Goal: Information Seeking & Learning: Learn about a topic

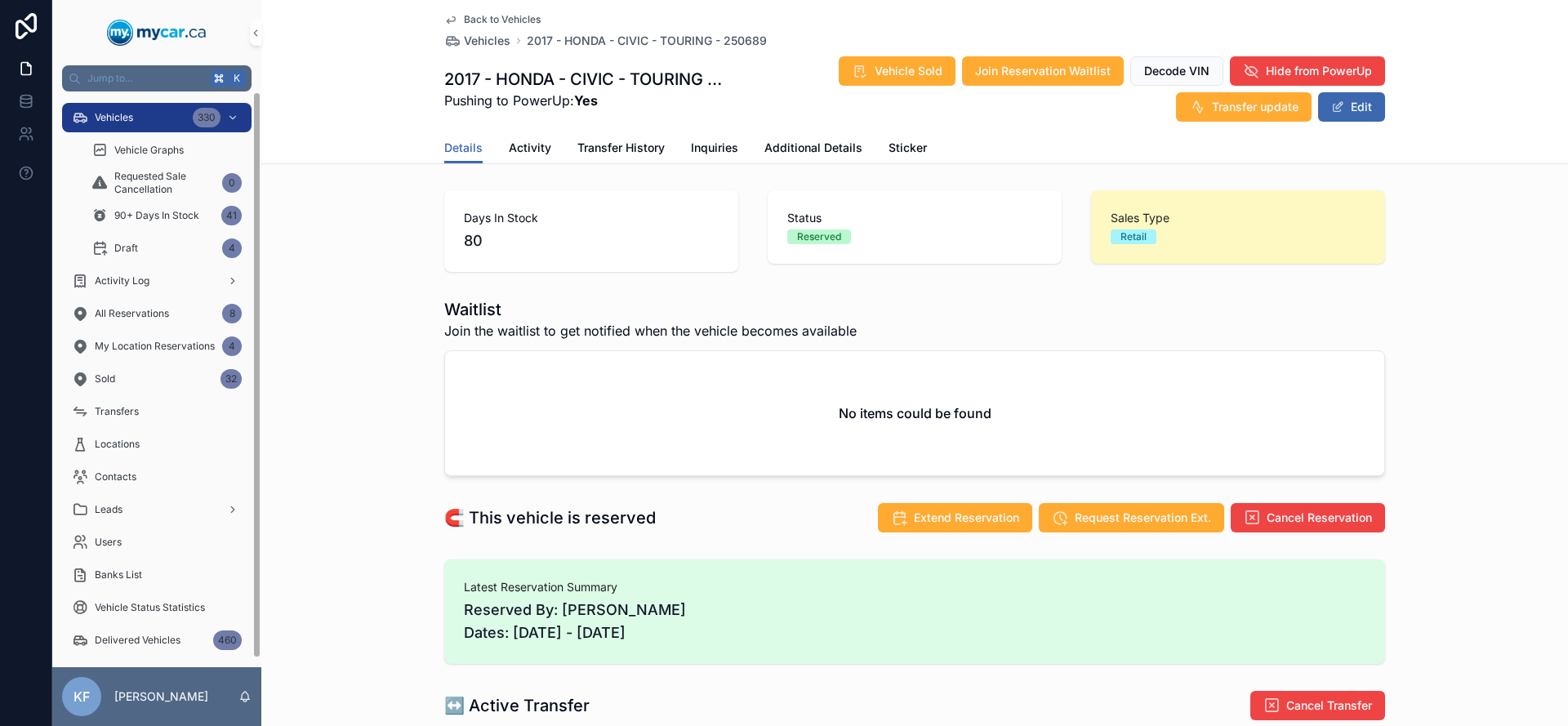
scroll to position [806, 0]
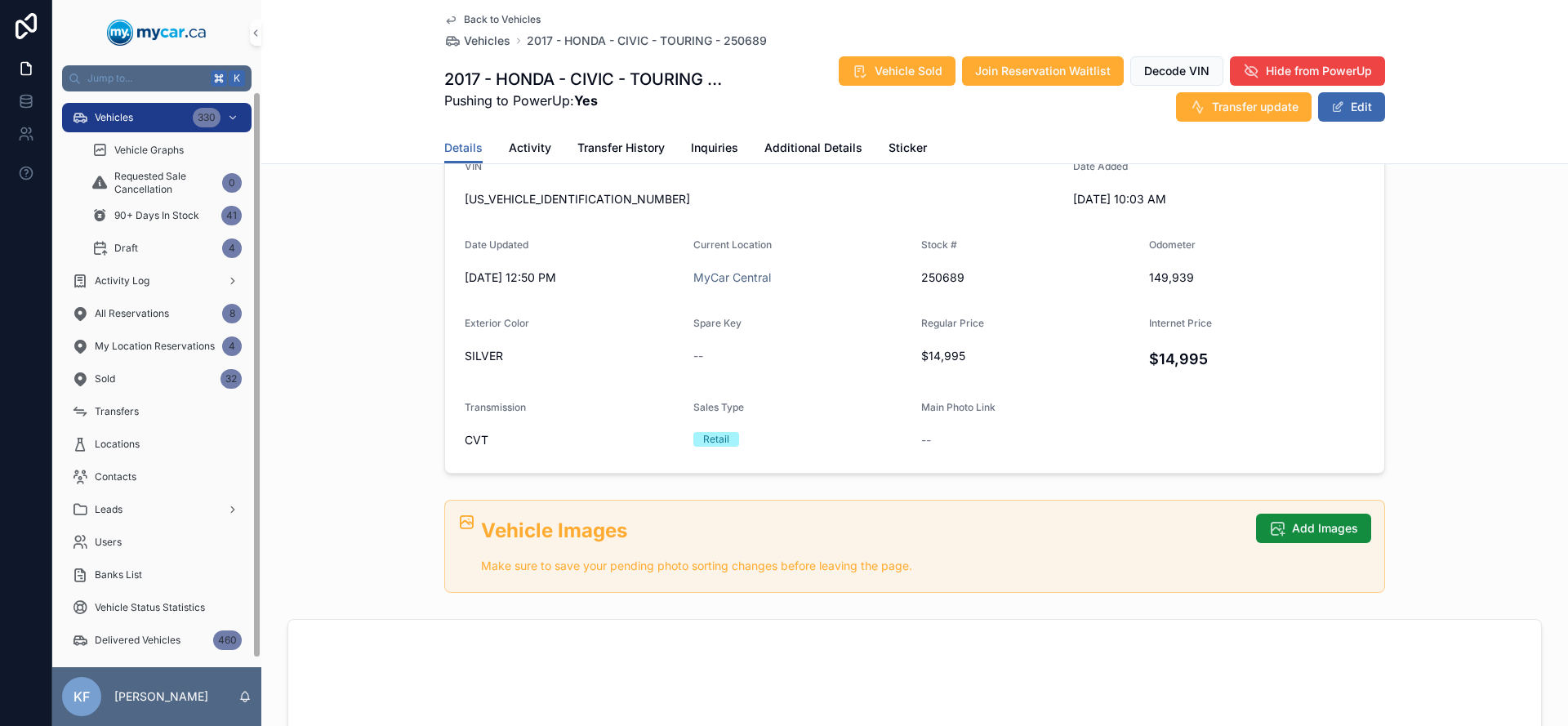
click at [152, 107] on div "Vehicles 330" at bounding box center [157, 117] width 170 height 26
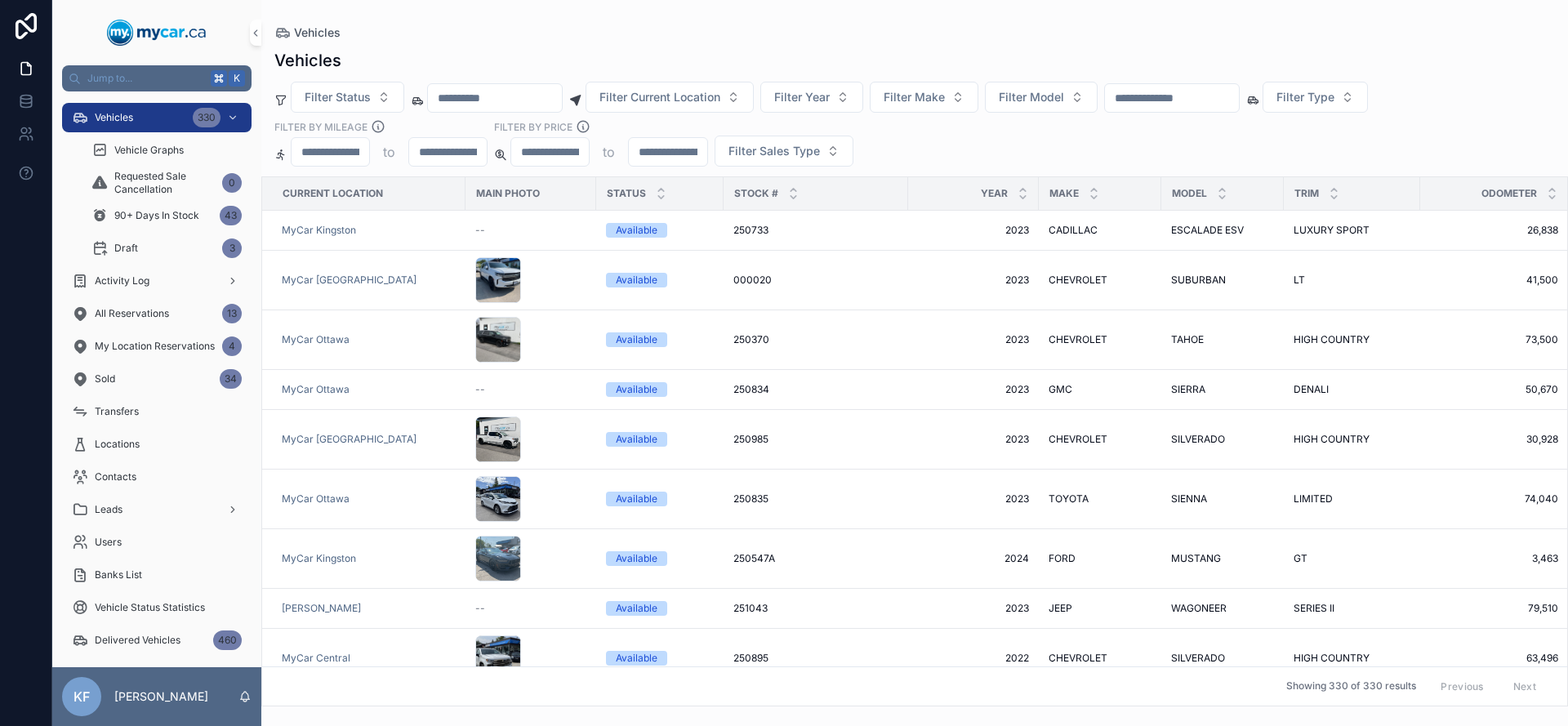
click at [1189, 99] on input "scrollable content" at bounding box center [1172, 99] width 134 height 23
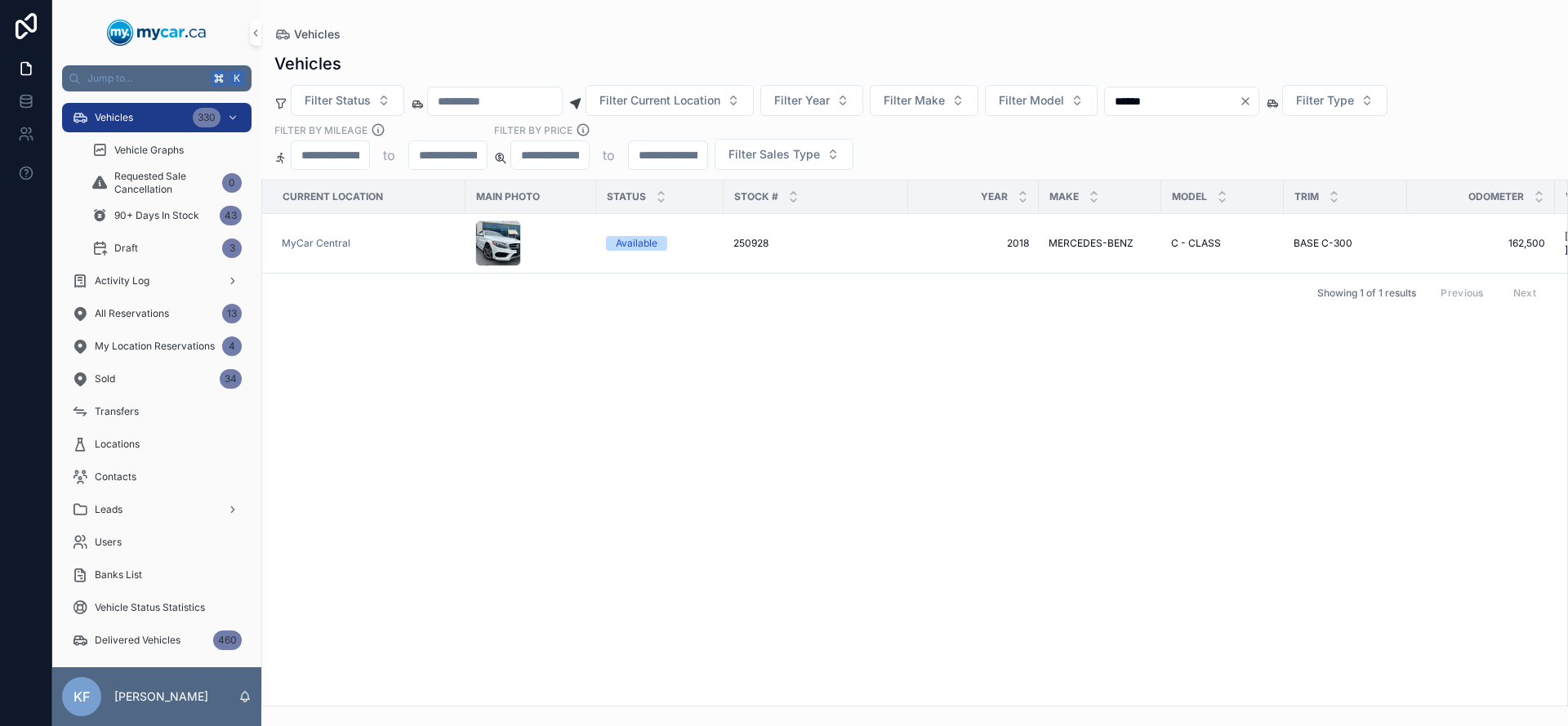
click at [129, 119] on span "Vehicles" at bounding box center [114, 118] width 39 height 14
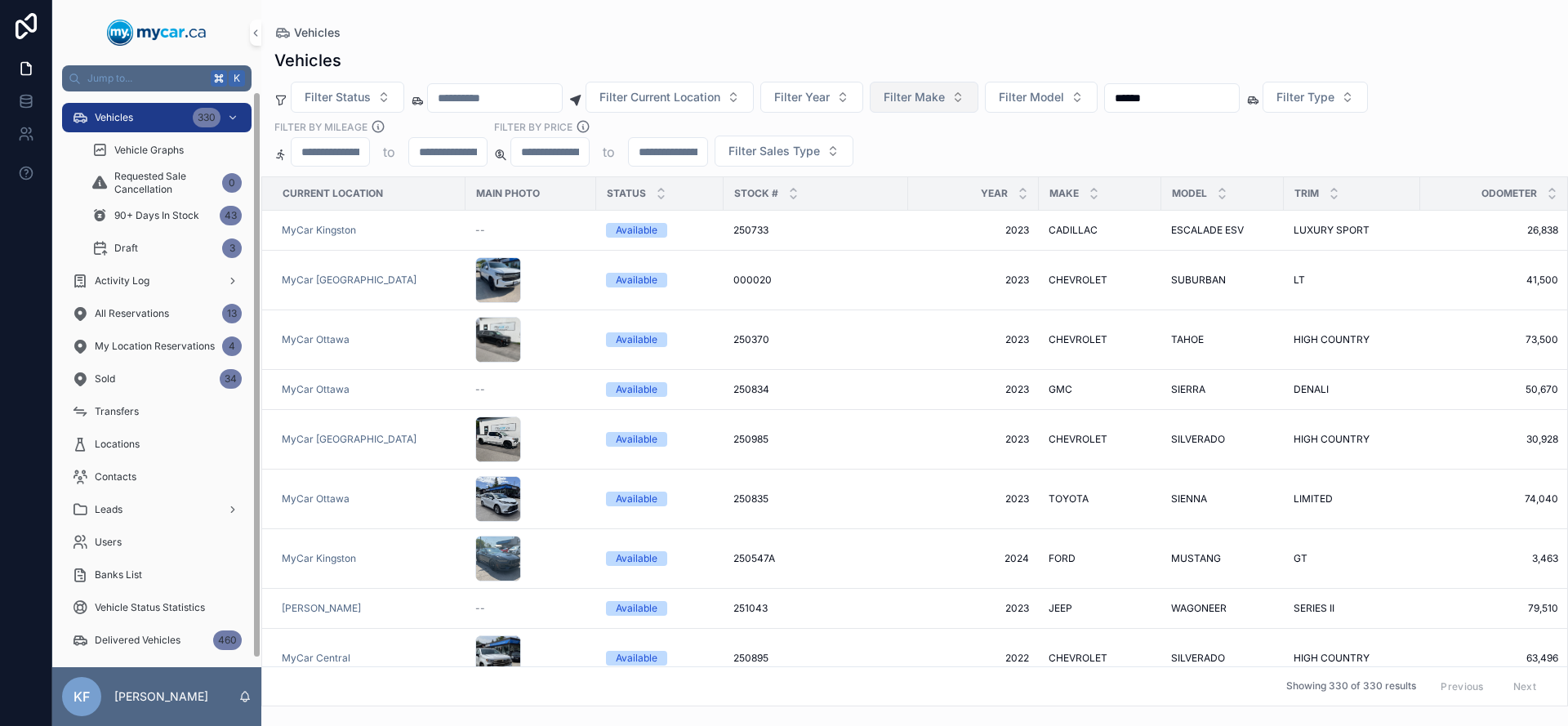
drag, startPoint x: 1088, startPoint y: 97, endPoint x: 942, endPoint y: 97, distance: 146.0
click at [942, 97] on div "Filter Status Filter Current Location Filter Year Filter Make Filter Model ****…" at bounding box center [914, 124] width 1306 height 85
type input "******"
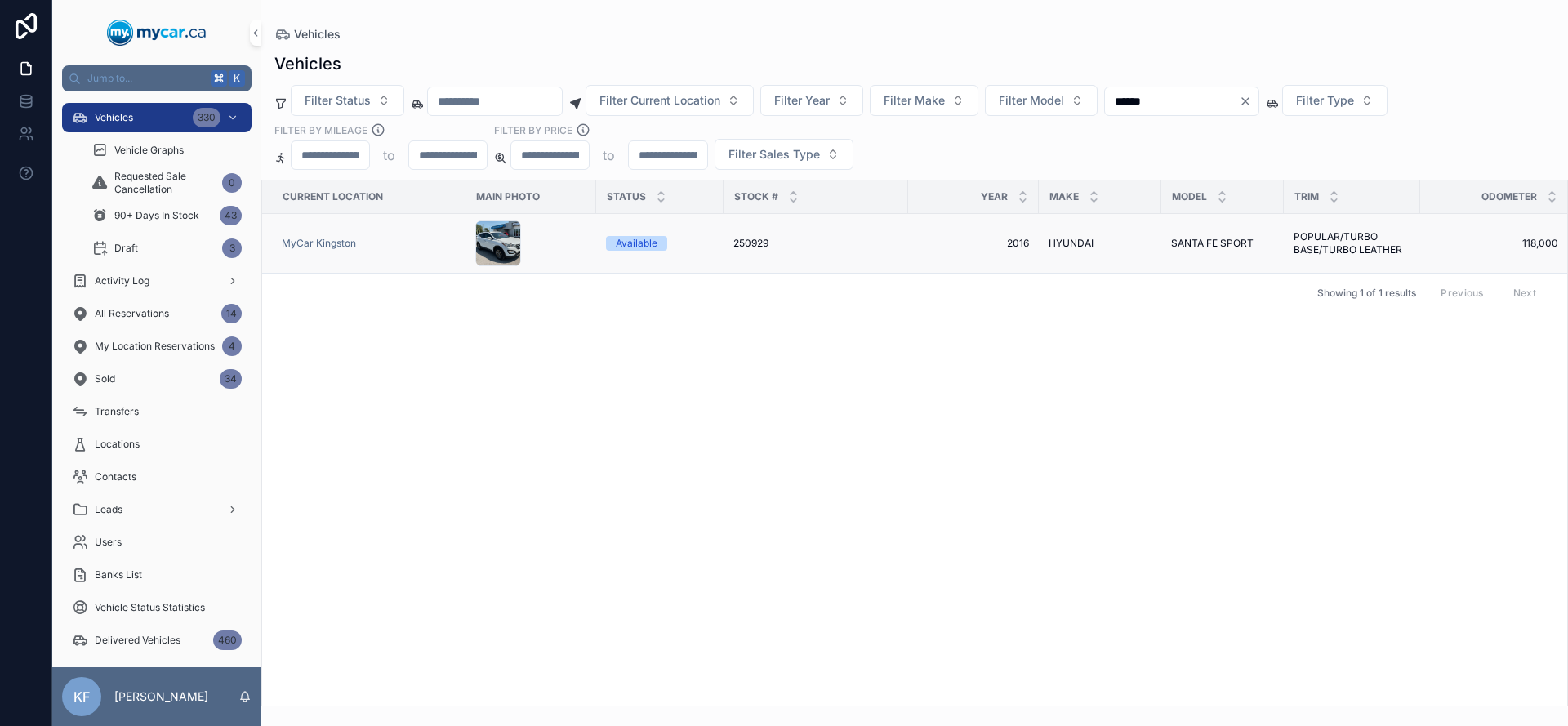
click at [633, 245] on div "Available" at bounding box center [636, 243] width 42 height 15
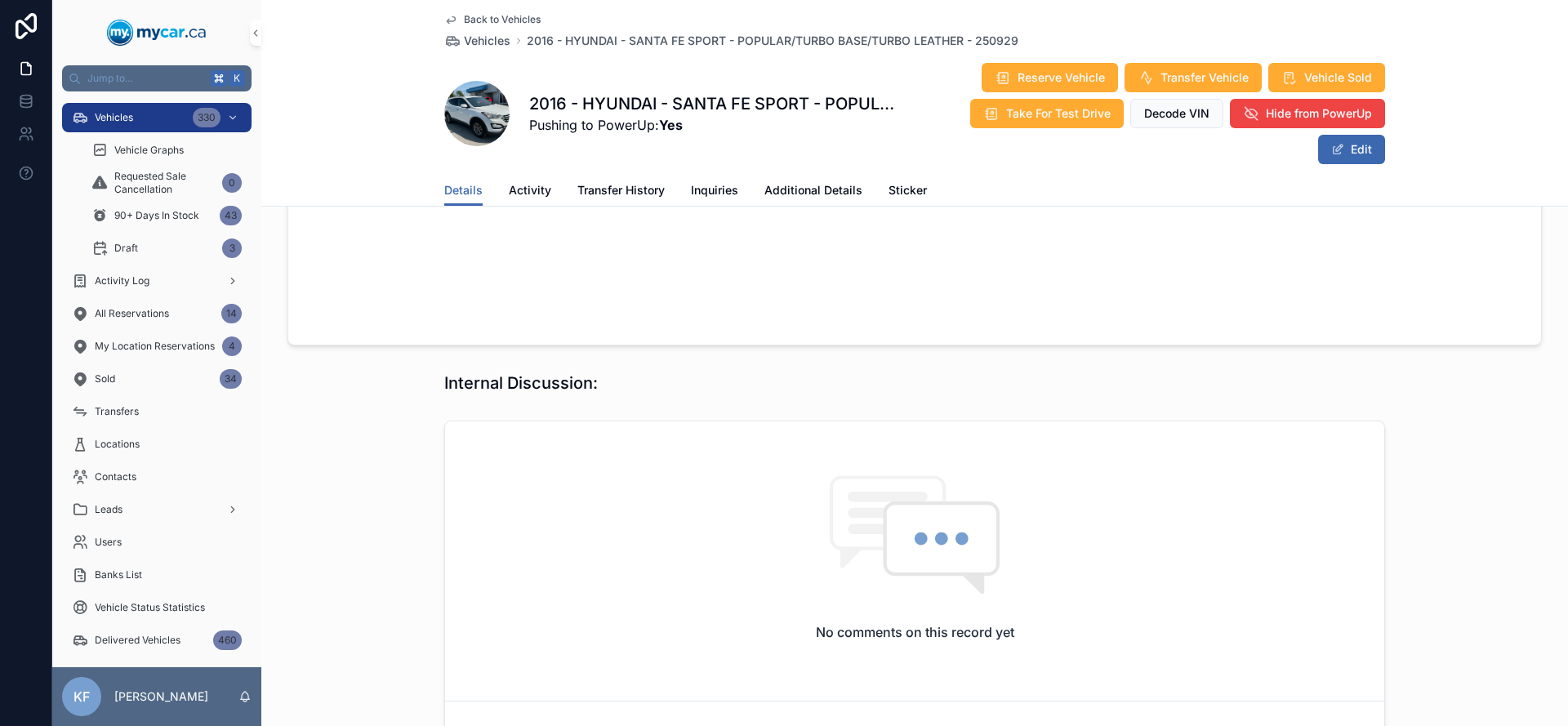
scroll to position [1353, 0]
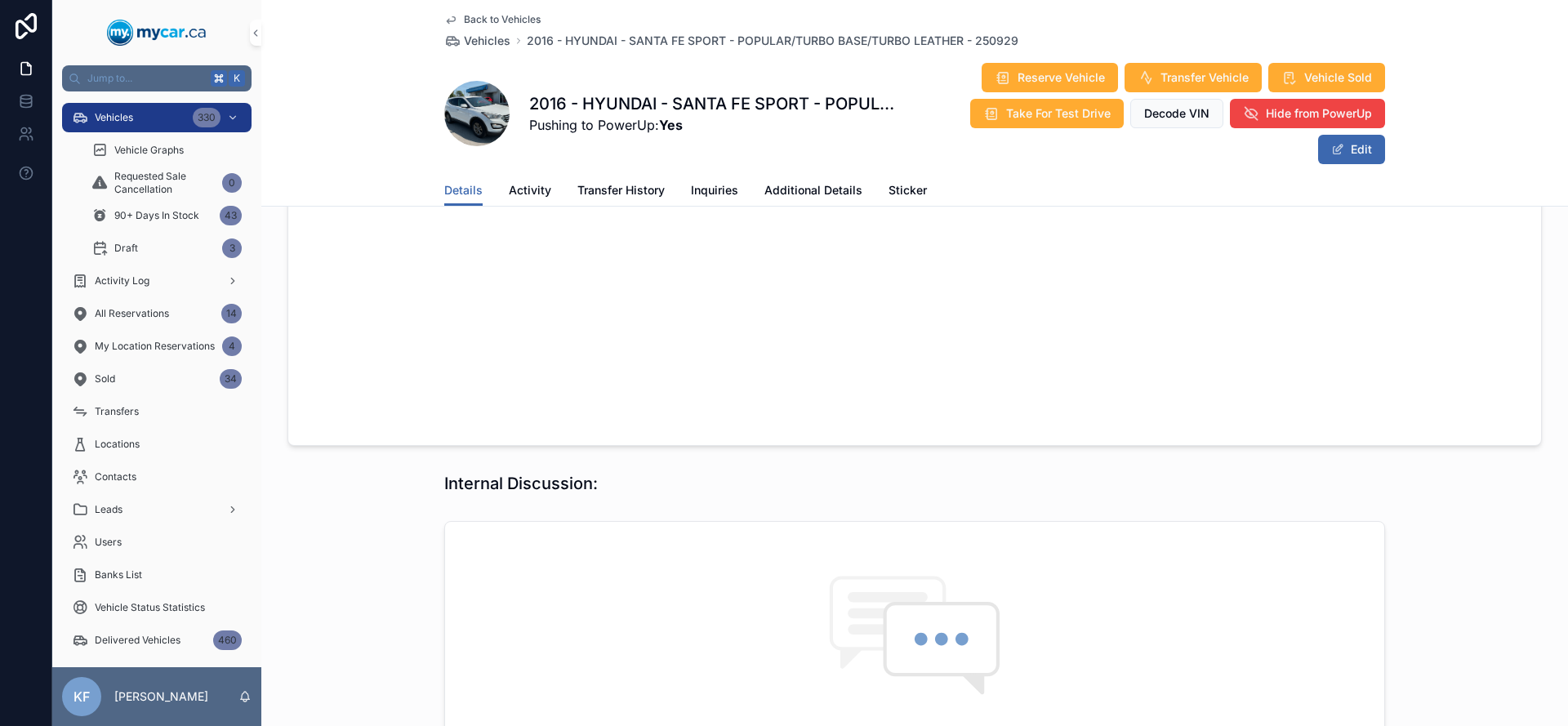
click at [566, 522] on div "No comments on this record yet" at bounding box center [914, 658] width 939 height 273
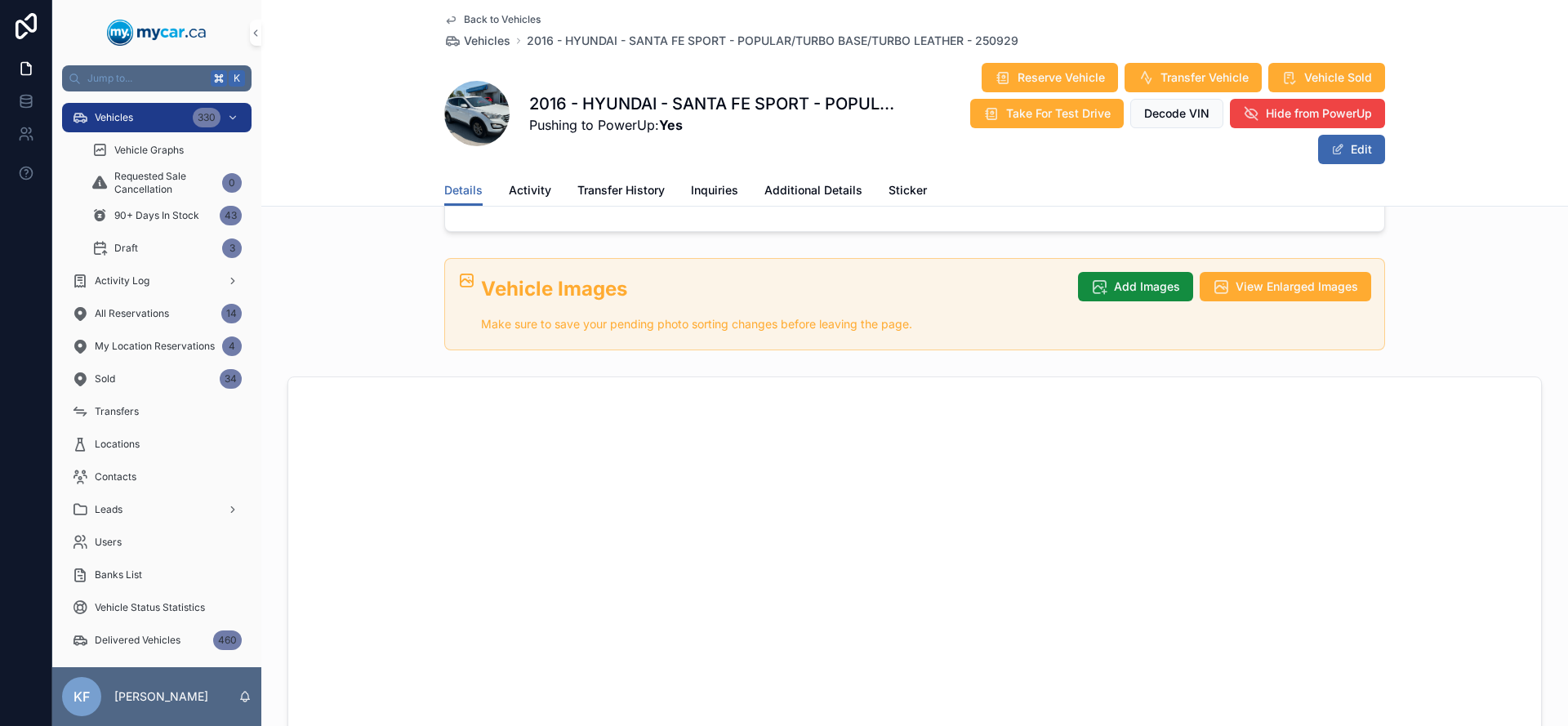
scroll to position [136, 0]
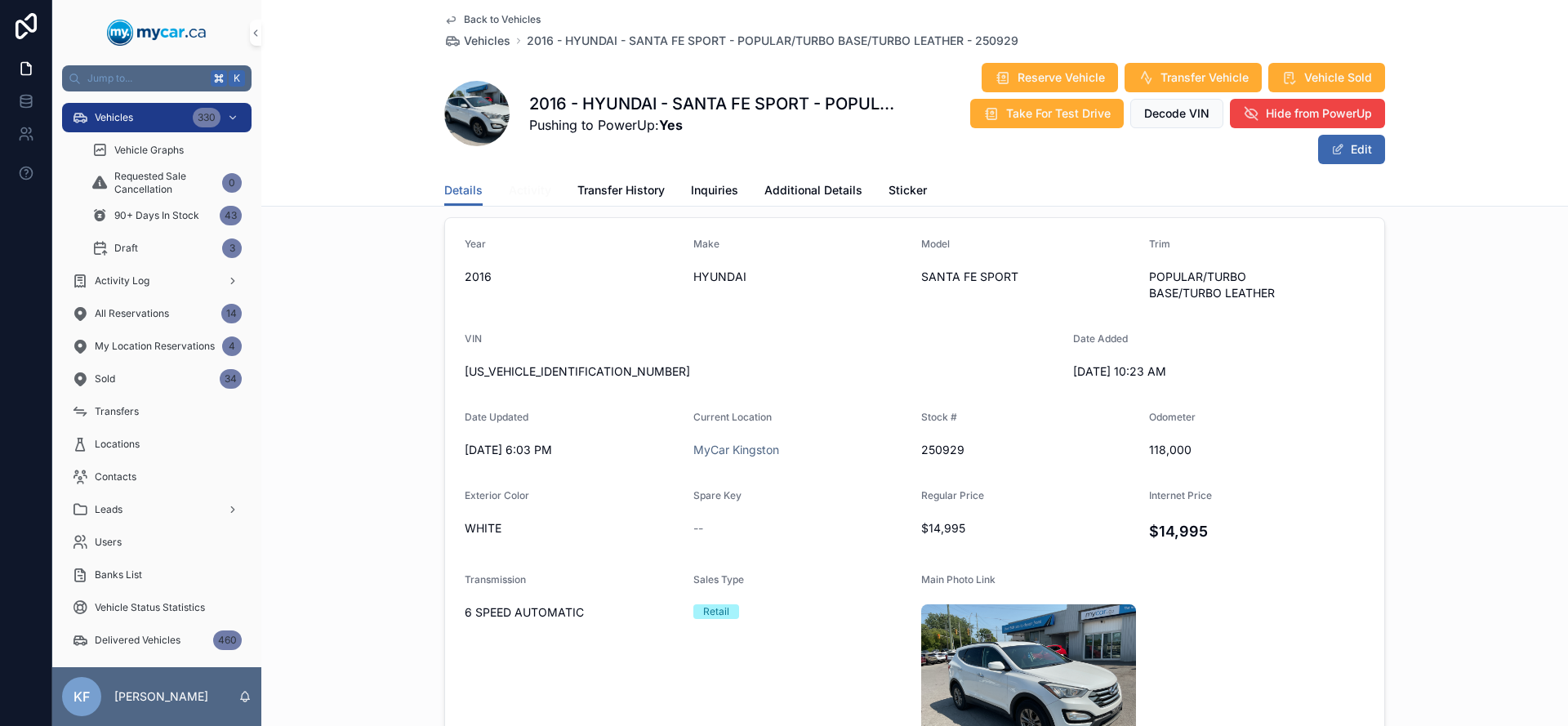
click at [535, 187] on span "Activity" at bounding box center [530, 189] width 43 height 16
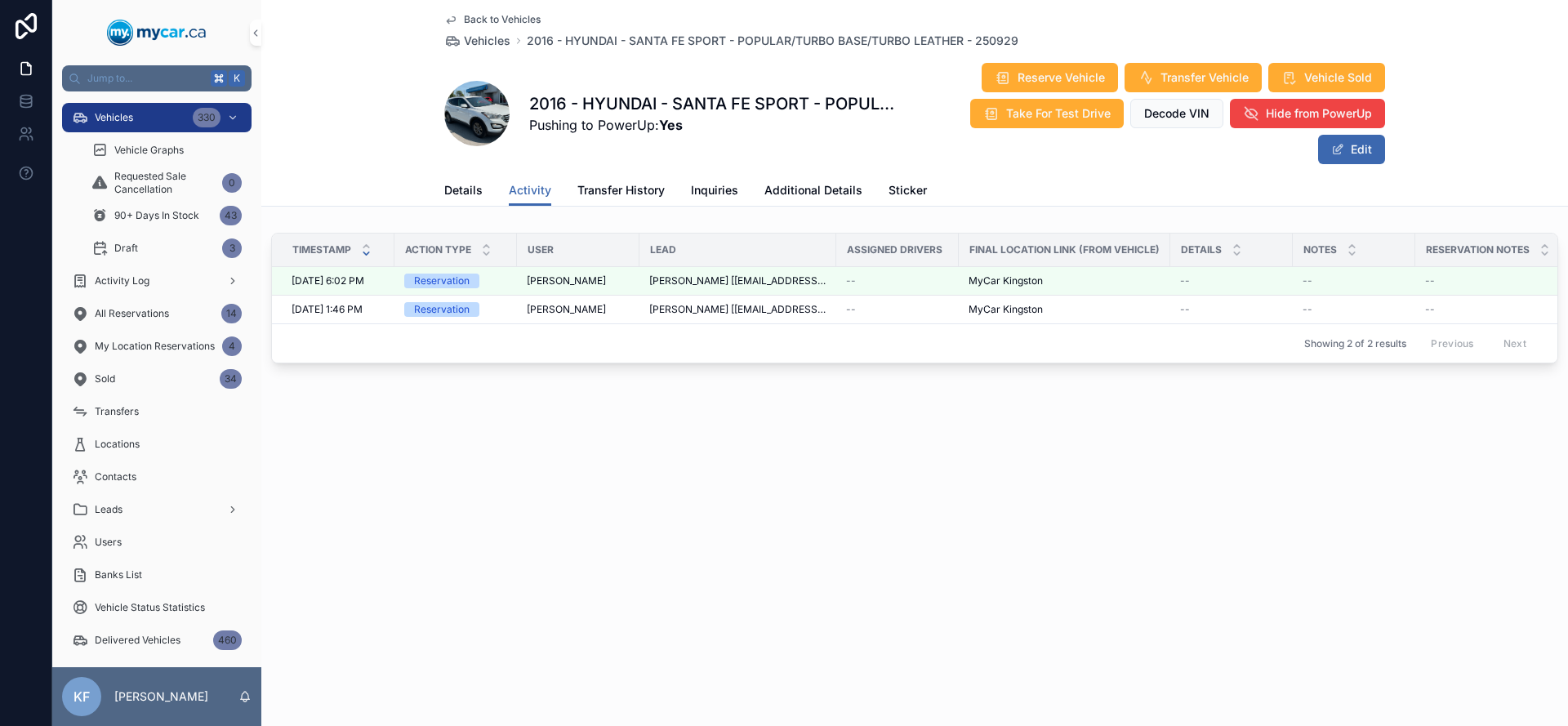
click at [729, 609] on div "Back to Vehicles Vehicles 2016 - HYUNDAI - SANTA FE SPORT - POPULAR/TURBO BASE/…" at bounding box center [914, 363] width 1306 height 726
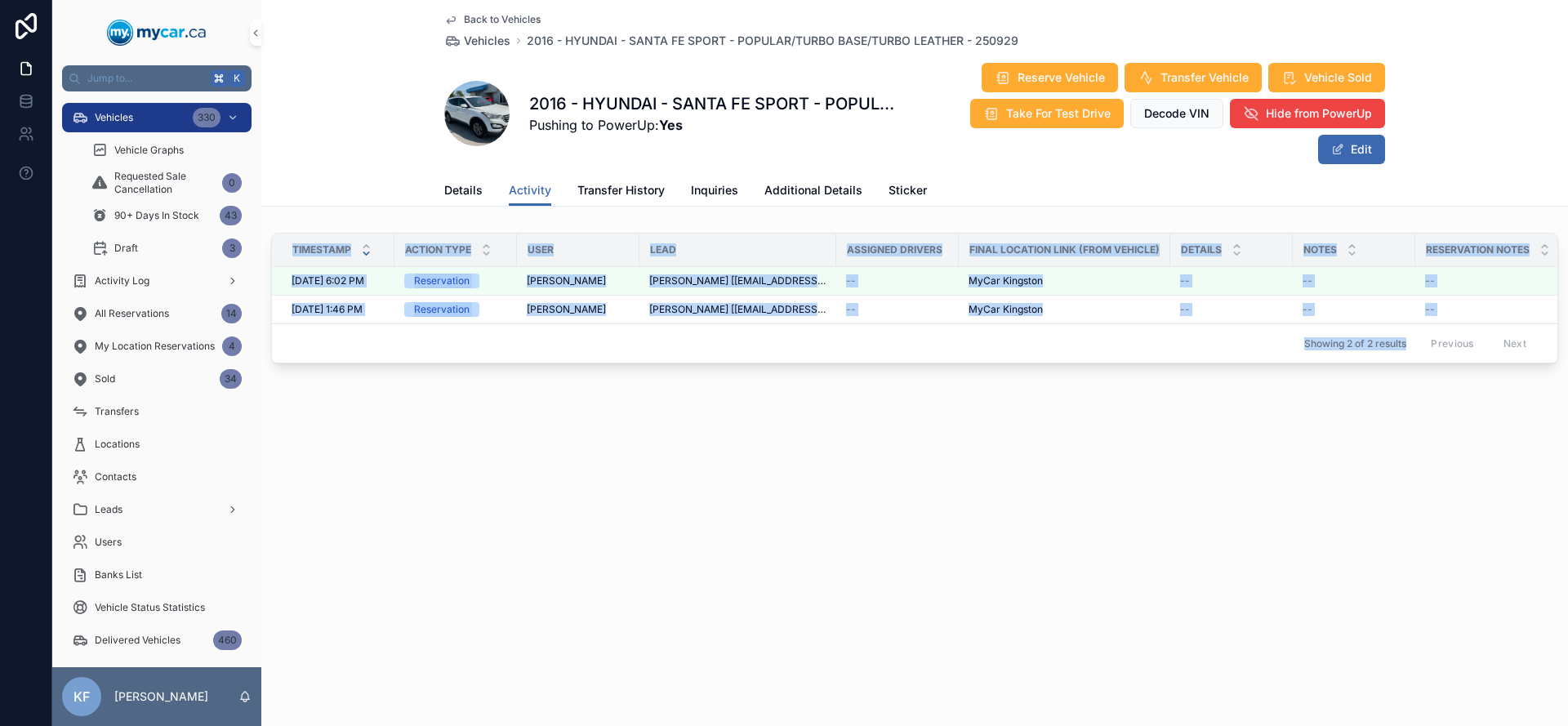
drag, startPoint x: 867, startPoint y: 593, endPoint x: 385, endPoint y: 219, distance: 610.1
click at [385, 219] on div "Back to Vehicles Vehicles 2016 - HYUNDAI - SANTA FE SPORT - POPULAR/TURBO BASE/…" at bounding box center [914, 363] width 1306 height 726
click at [907, 480] on div "Back to Vehicles Vehicles 2016 - HYUNDAI - SANTA FE SPORT - POPULAR/TURBO BASE/…" at bounding box center [914, 240] width 1306 height 480
drag, startPoint x: 909, startPoint y: 486, endPoint x: 307, endPoint y: 237, distance: 651.5
click at [307, 237] on div "Back to Vehicles Vehicles 2016 - HYUNDAI - SANTA FE SPORT - POPULAR/TURBO BASE/…" at bounding box center [914, 240] width 1306 height 480
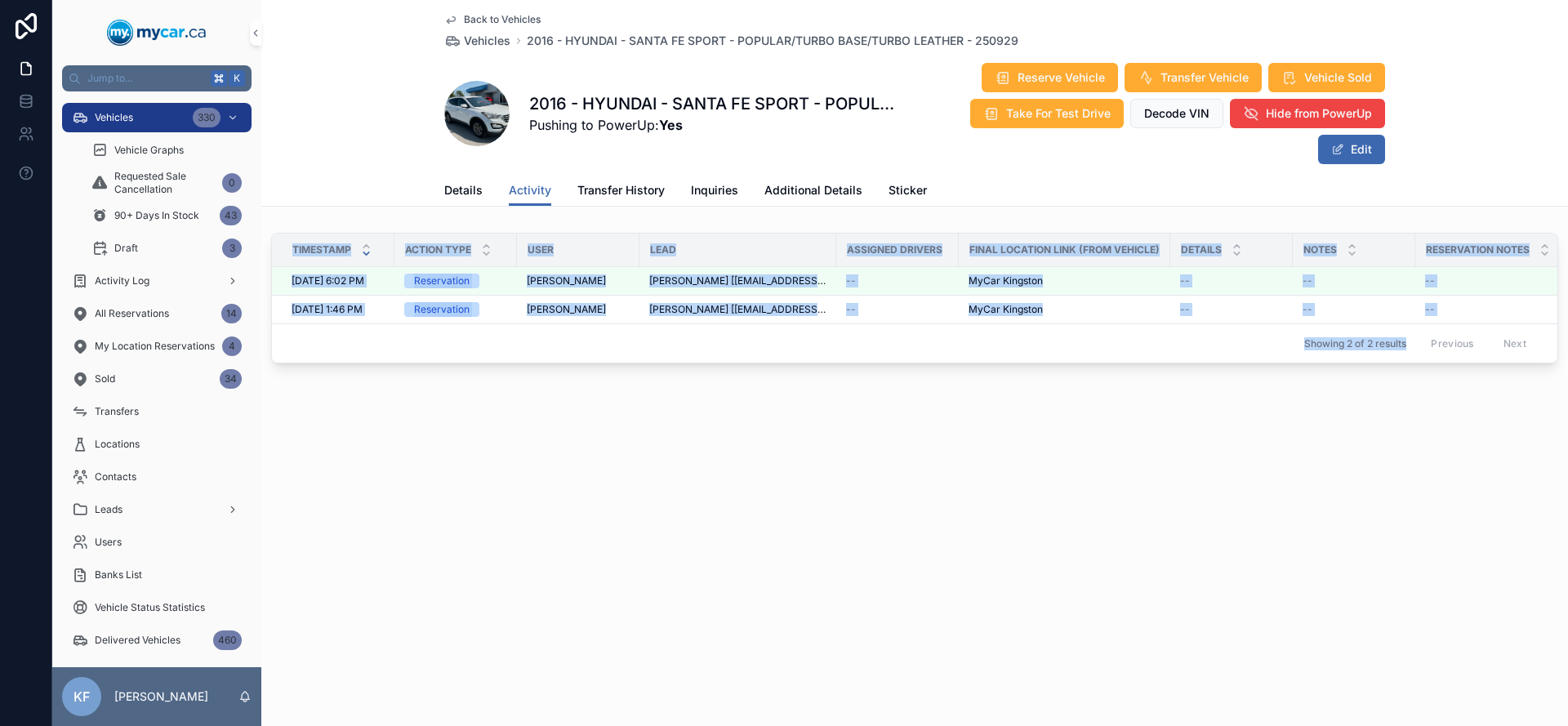
click at [933, 497] on div "Back to Vehicles Vehicles 2016 - HYUNDAI - SANTA FE SPORT - POPULAR/TURBO BASE/…" at bounding box center [914, 363] width 1306 height 726
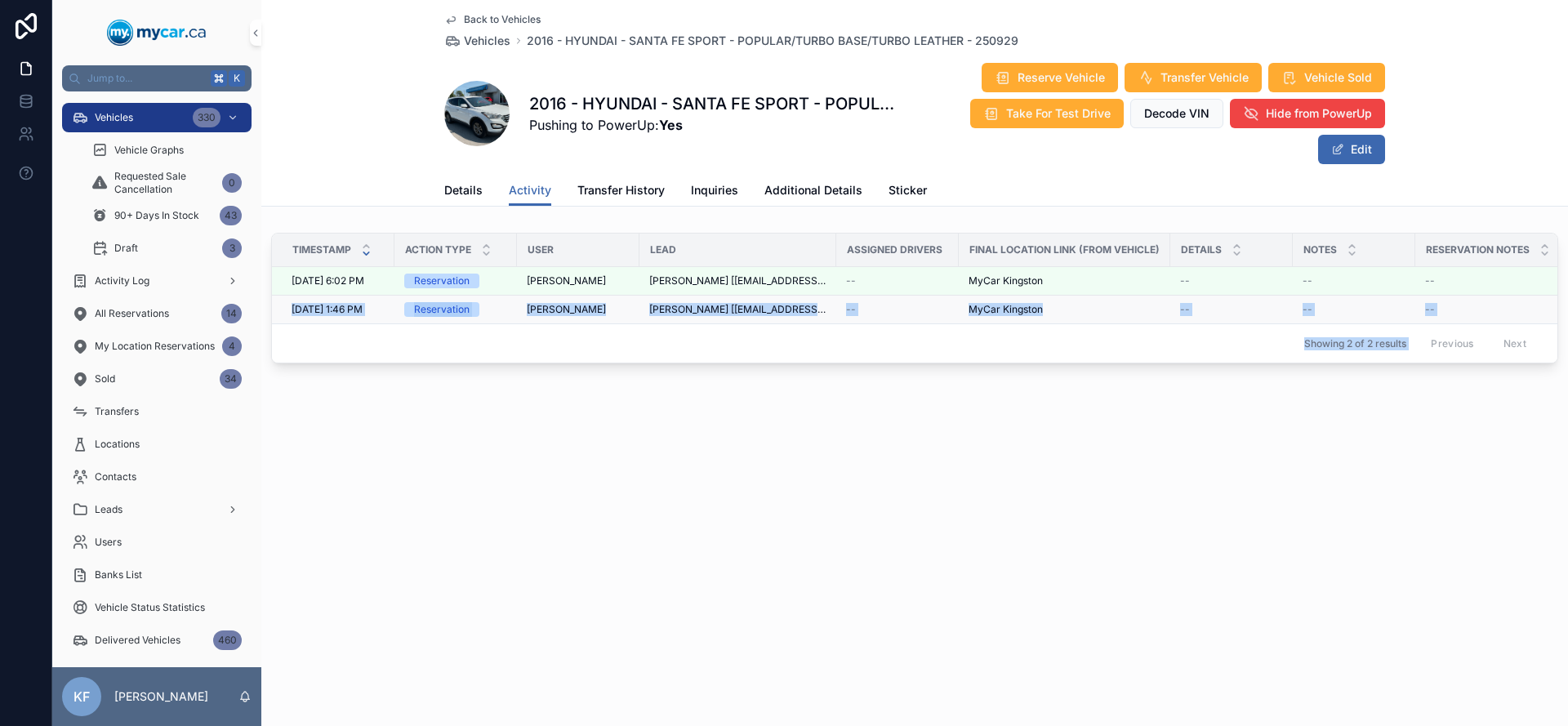
drag, startPoint x: 933, startPoint y: 497, endPoint x: 358, endPoint y: 298, distance: 608.5
click at [358, 298] on div "Back to Vehicles Vehicles 2016 - HYUNDAI - SANTA FE SPORT - POPULAR/TURBO BASE/…" at bounding box center [914, 363] width 1306 height 726
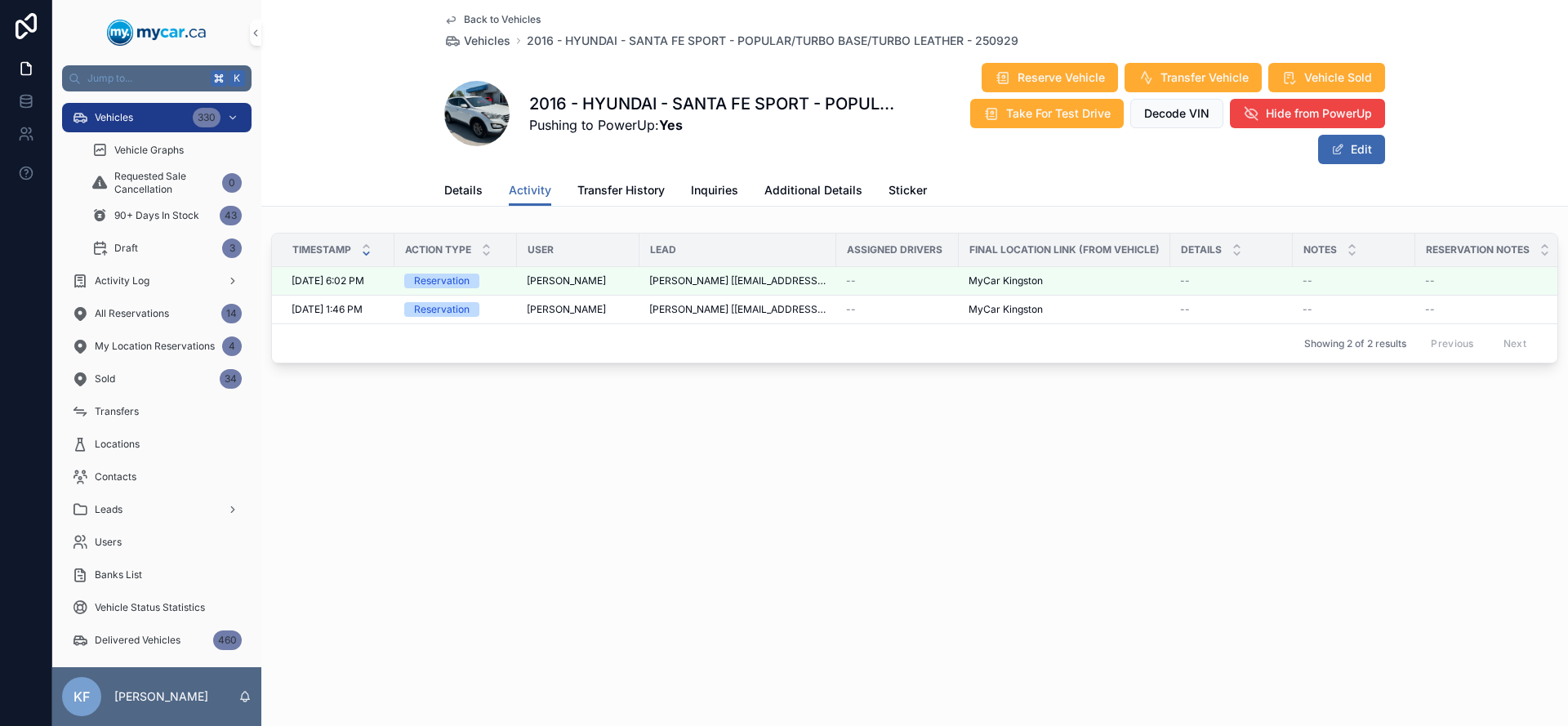
click at [950, 510] on div "Back to Vehicles Vehicles 2016 - HYUNDAI - SANTA FE SPORT - POPULAR/TURBO BASE/…" at bounding box center [914, 363] width 1306 height 726
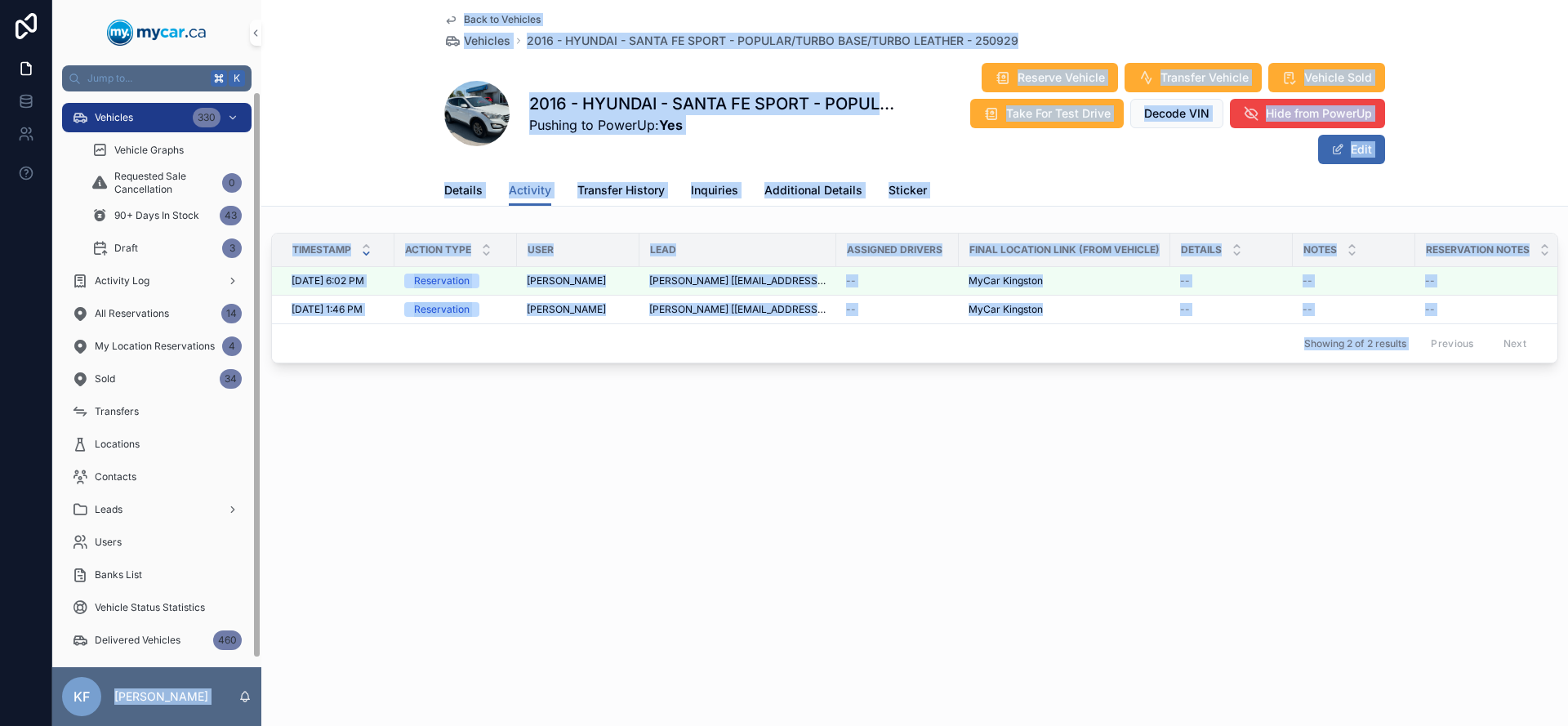
drag, startPoint x: 886, startPoint y: 479, endPoint x: 256, endPoint y: 233, distance: 676.3
click at [256, 233] on div "Jump to... K Vehicles 330 Vehicle Graphs Requested Sale Cancellation 0 90+ Days…" at bounding box center [810, 363] width 1516 height 726
click at [835, 505] on div "Back to Vehicles Vehicles 2016 - HYUNDAI - SANTA FE SPORT - POPULAR/TURBO BASE/…" at bounding box center [914, 363] width 1306 height 726
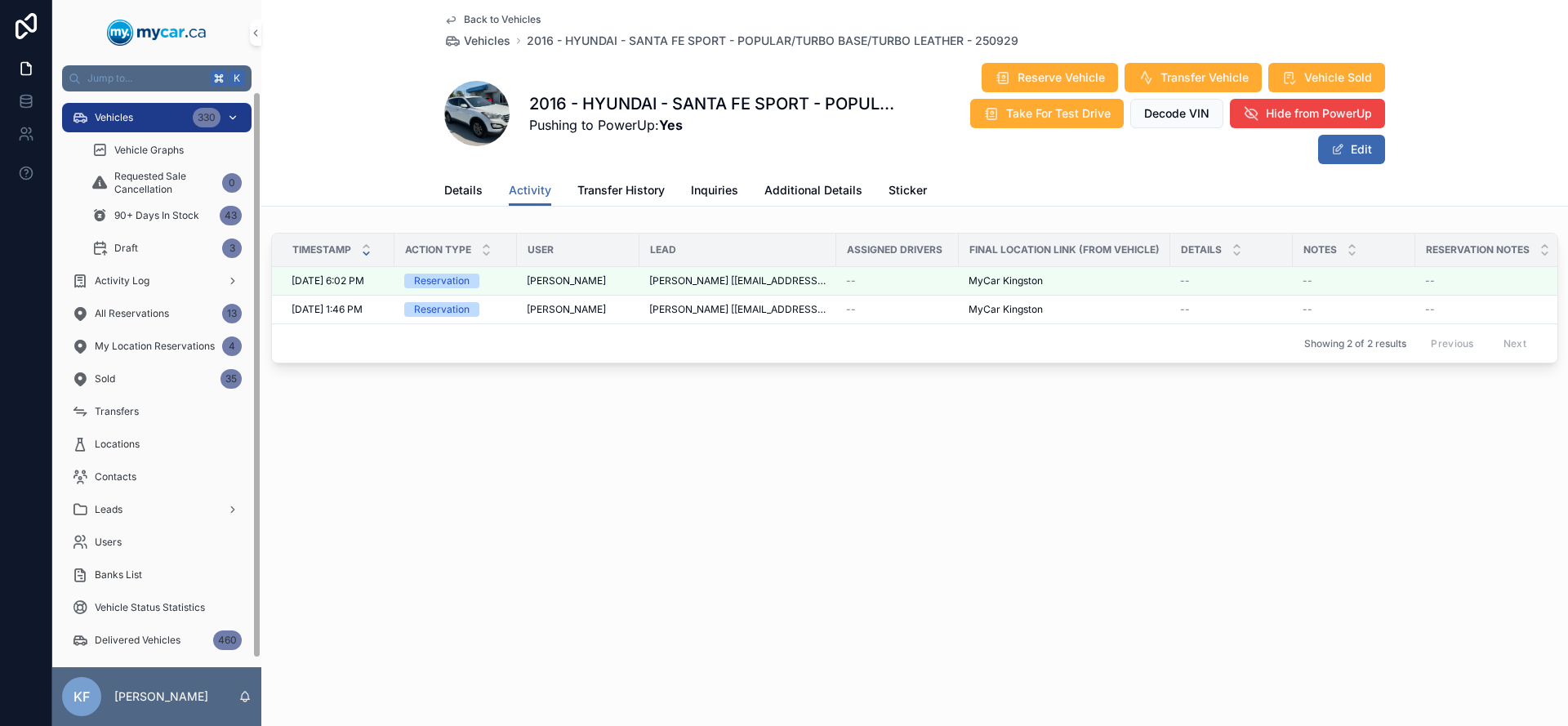
click at [154, 119] on div "Vehicles 330" at bounding box center [157, 117] width 170 height 26
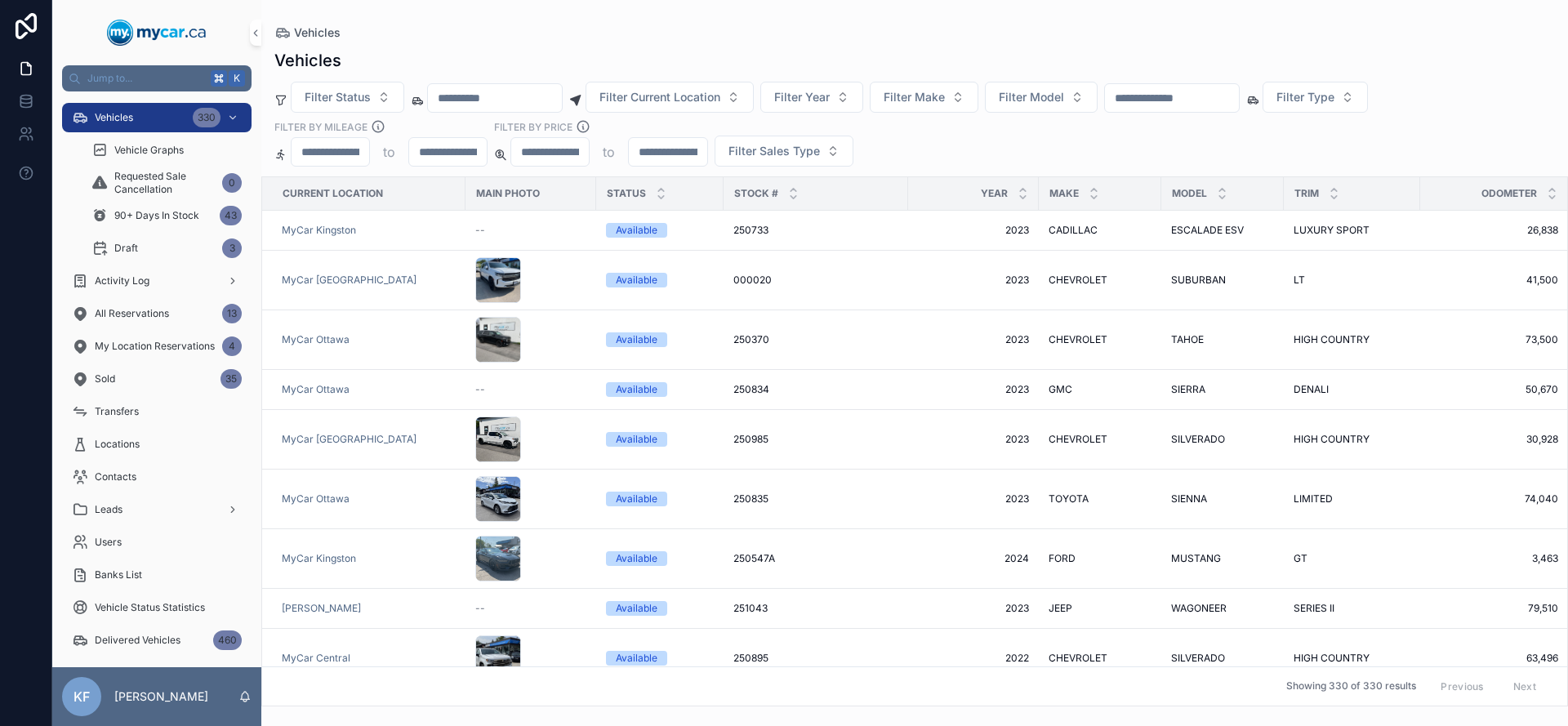
click at [1187, 94] on input "scrollable content" at bounding box center [1172, 99] width 134 height 23
type input "******"
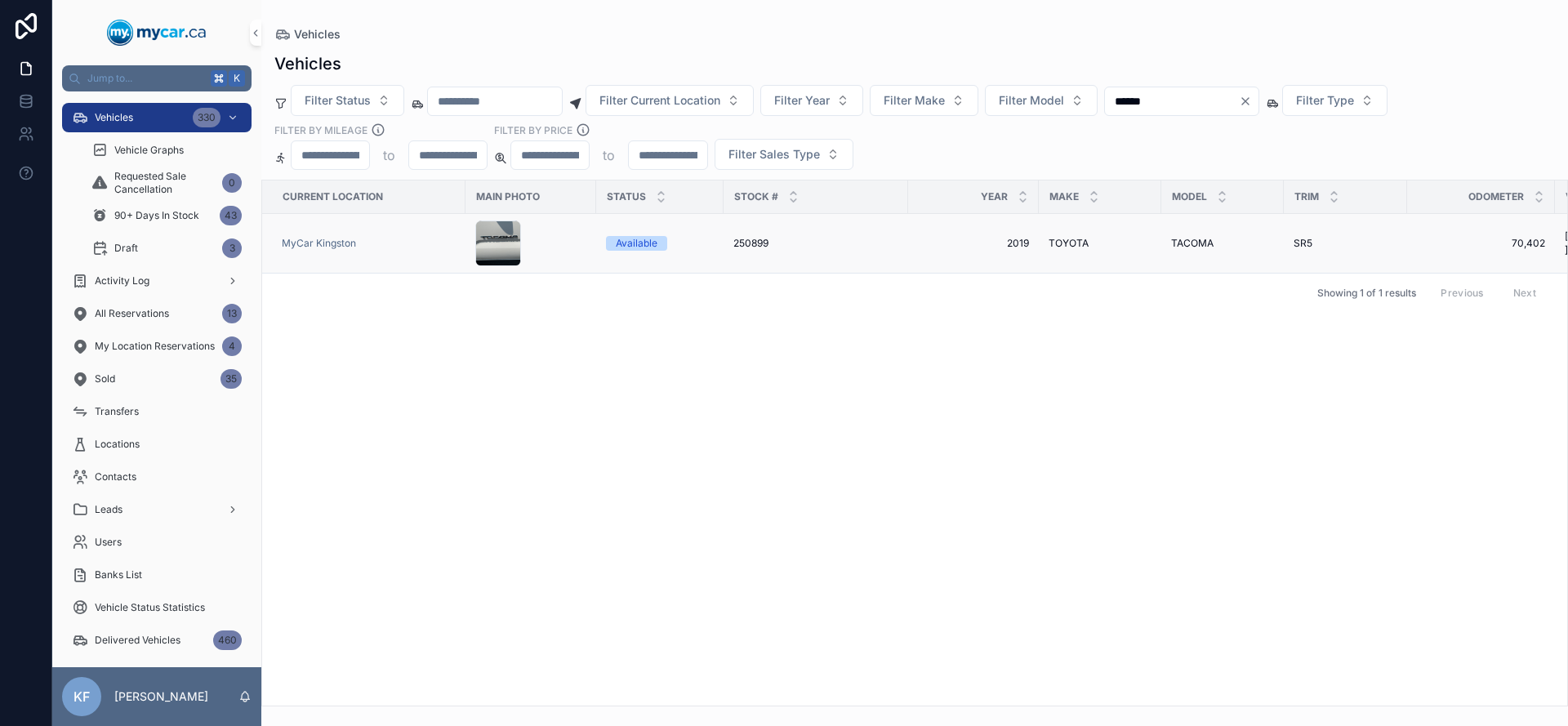
click at [649, 245] on div "Available" at bounding box center [636, 243] width 42 height 15
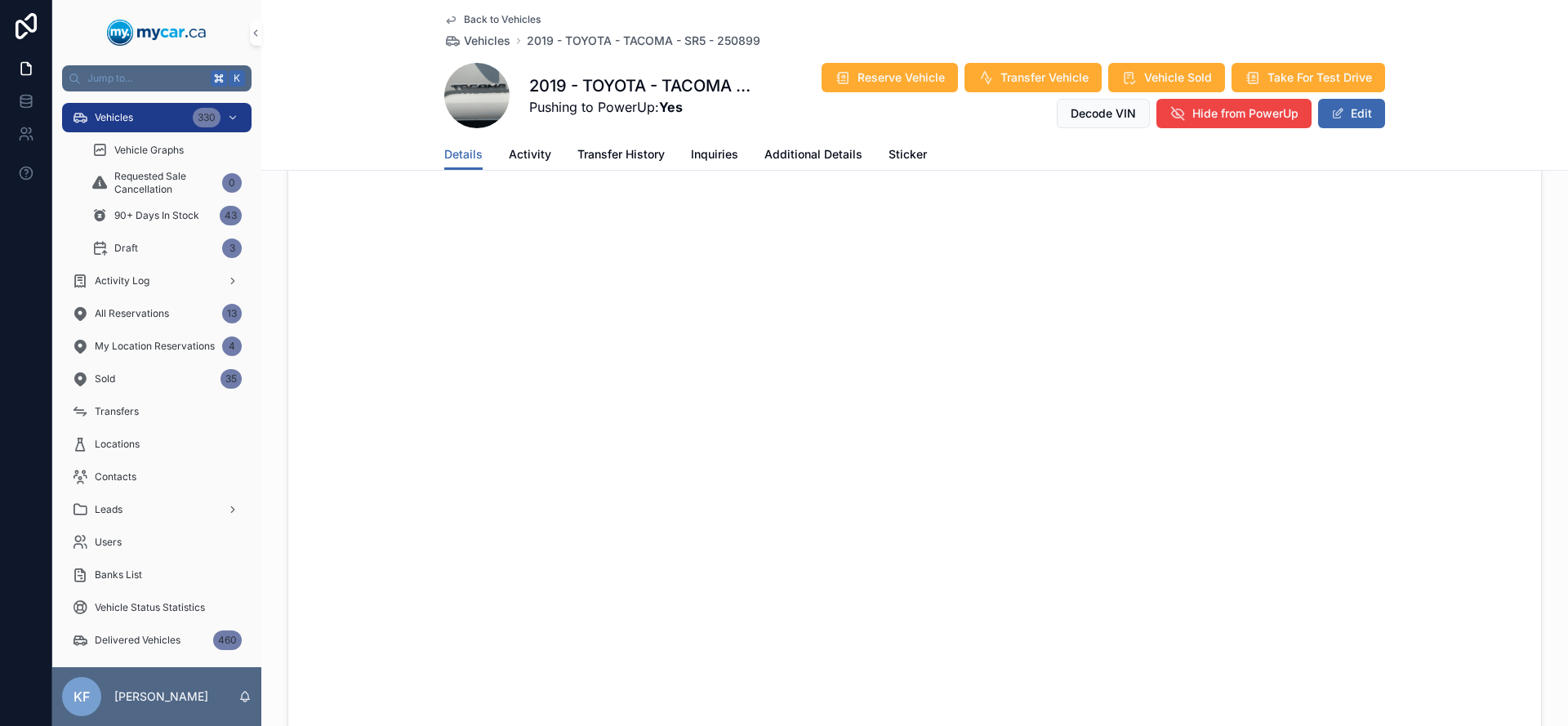
scroll to position [1377, 0]
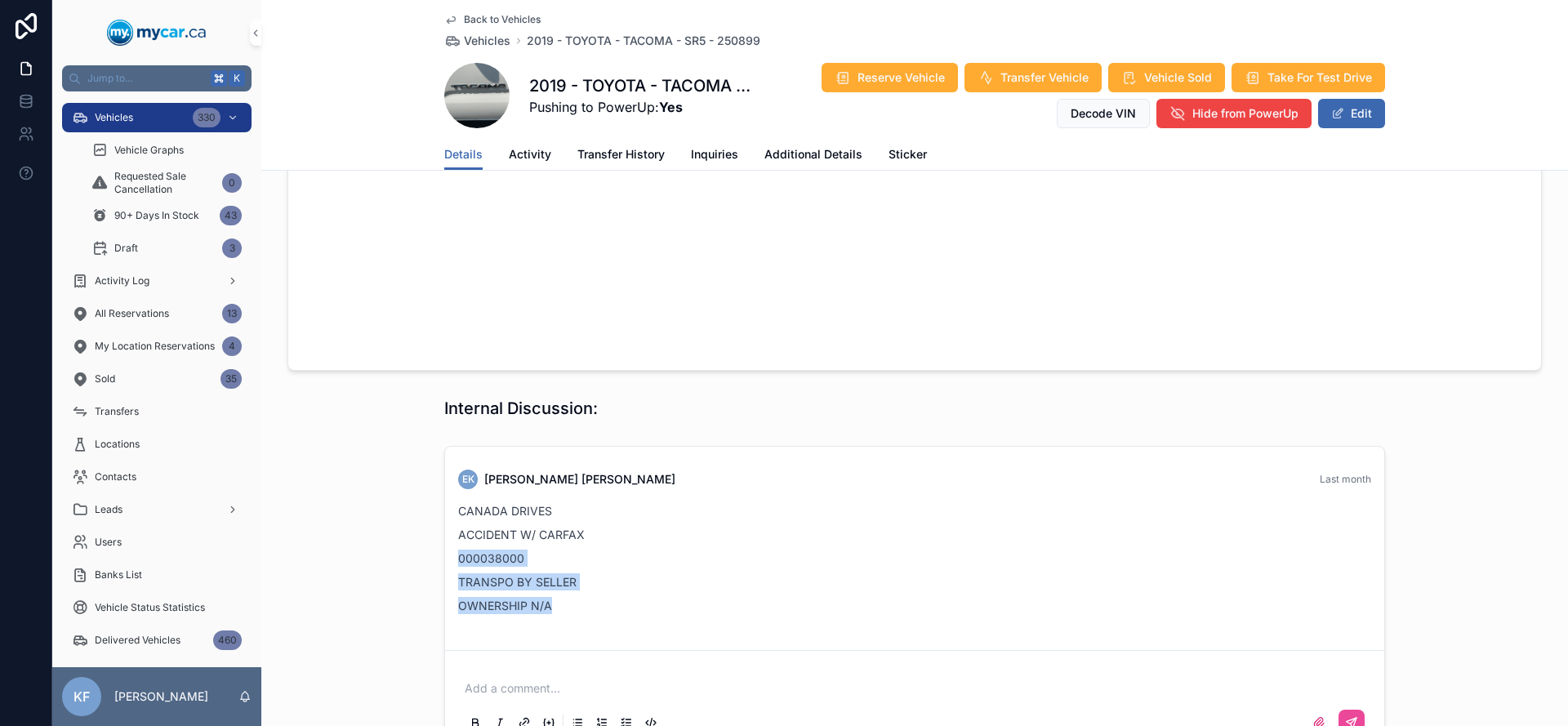
drag, startPoint x: 565, startPoint y: 473, endPoint x: 442, endPoint y: 418, distance: 134.7
click at [449, 460] on div "EK [PERSON_NAME] Last month CANADA DRIVES ACCIDENT W/ CARFAX 000038000 TRANSPO …" at bounding box center [915, 545] width 933 height 171
click at [458, 549] on p "000038000" at bounding box center [915, 558] width 913 height 17
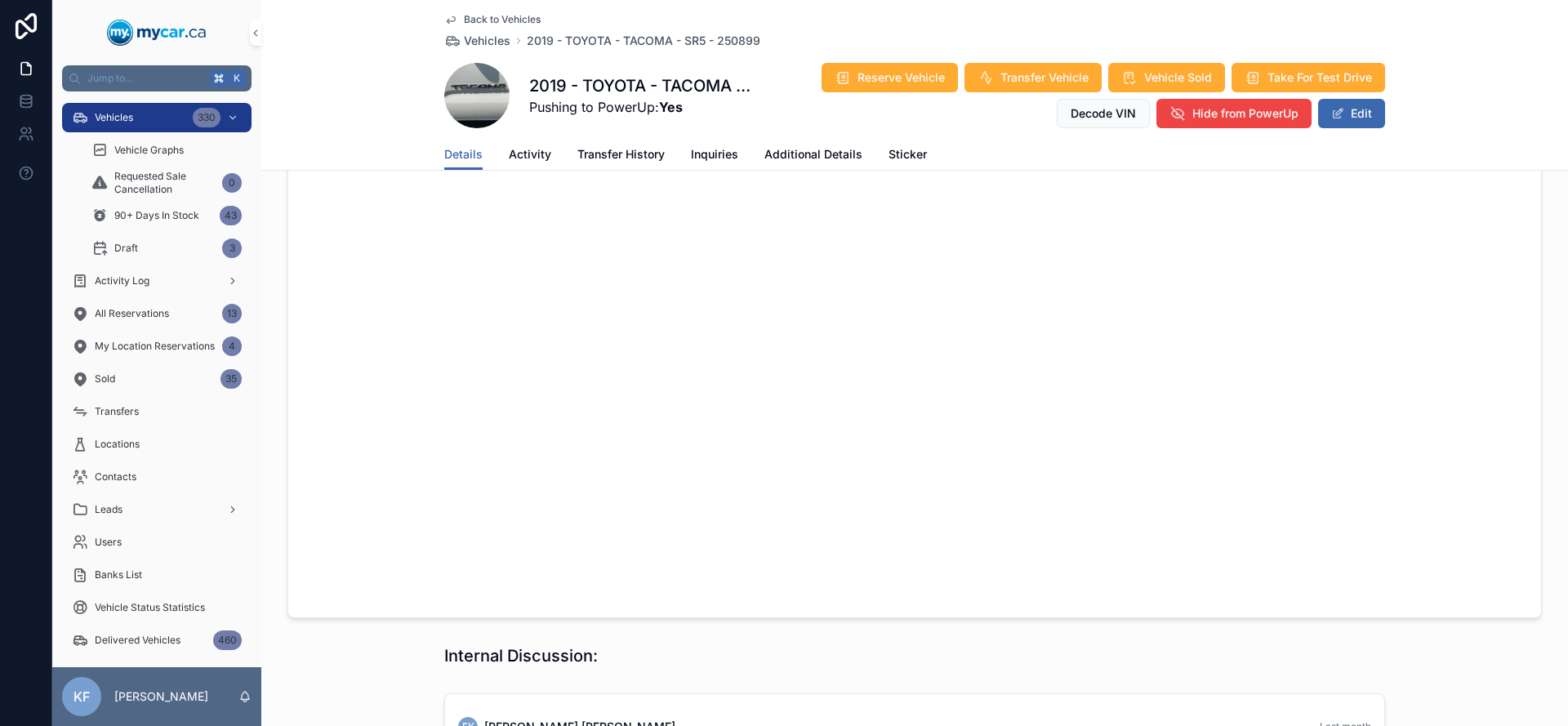
scroll to position [1282, 0]
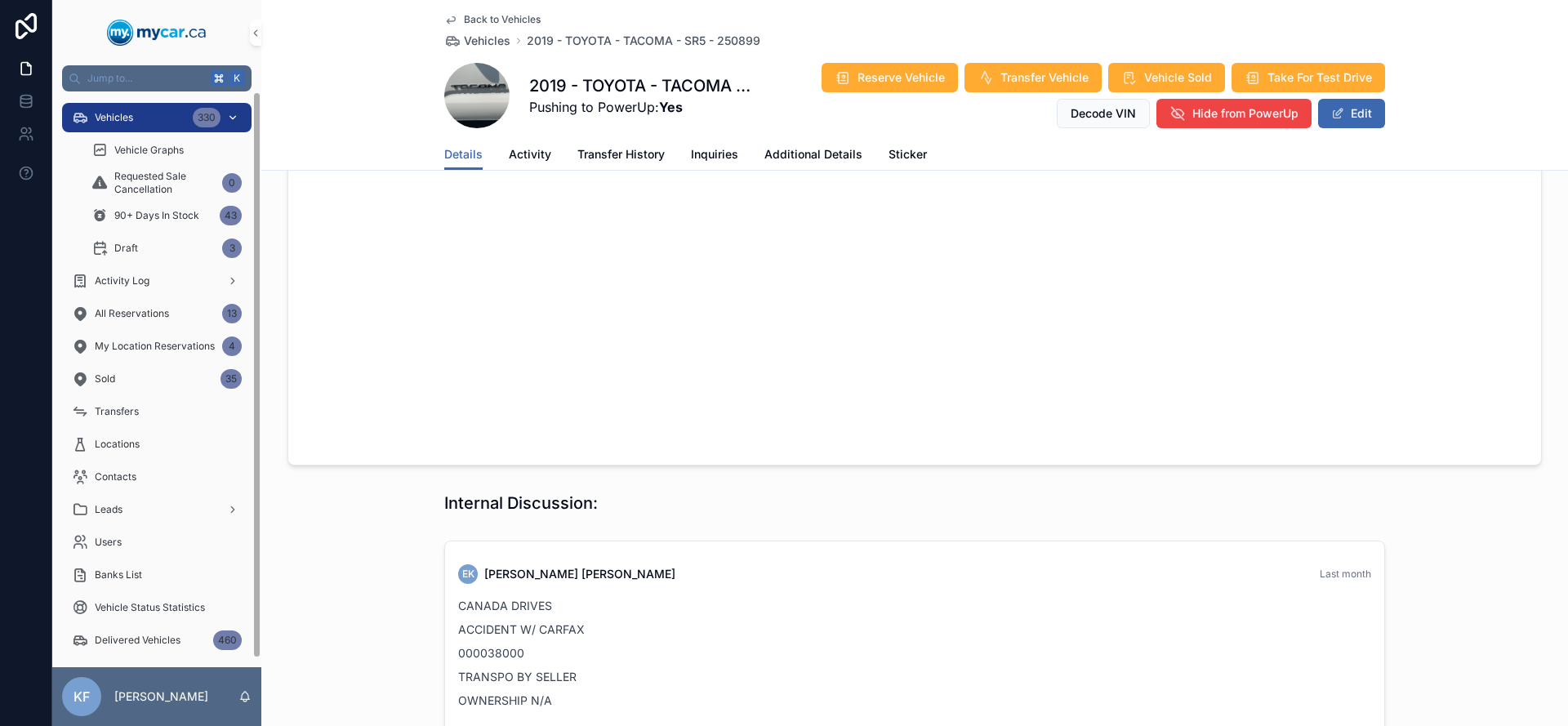
click at [134, 118] on div "Vehicles 330" at bounding box center [157, 117] width 170 height 26
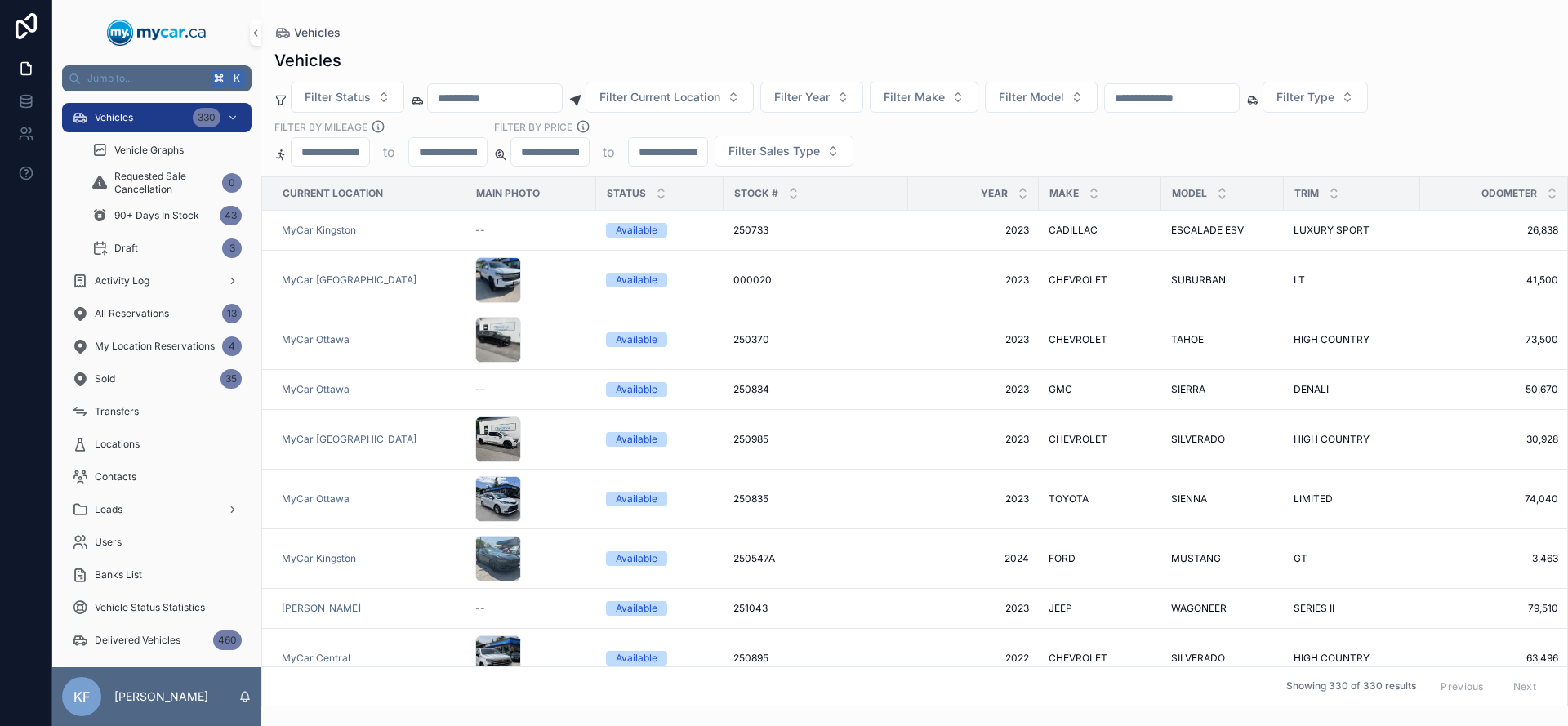
click at [1188, 95] on input "scrollable content" at bounding box center [1172, 99] width 134 height 23
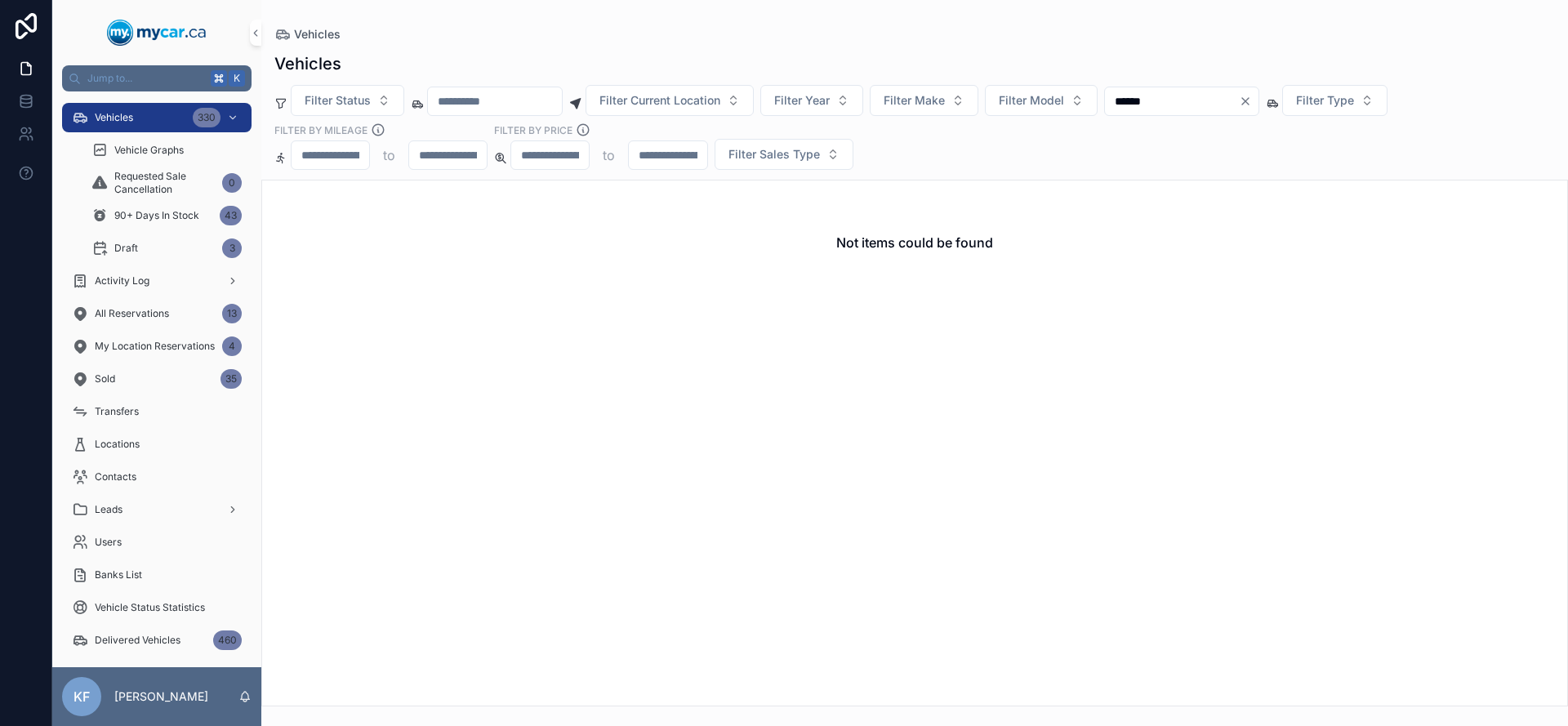
drag, startPoint x: 1177, startPoint y: 102, endPoint x: 1146, endPoint y: 100, distance: 31.1
click at [1146, 100] on input "******" at bounding box center [1172, 102] width 134 height 23
type input "******"
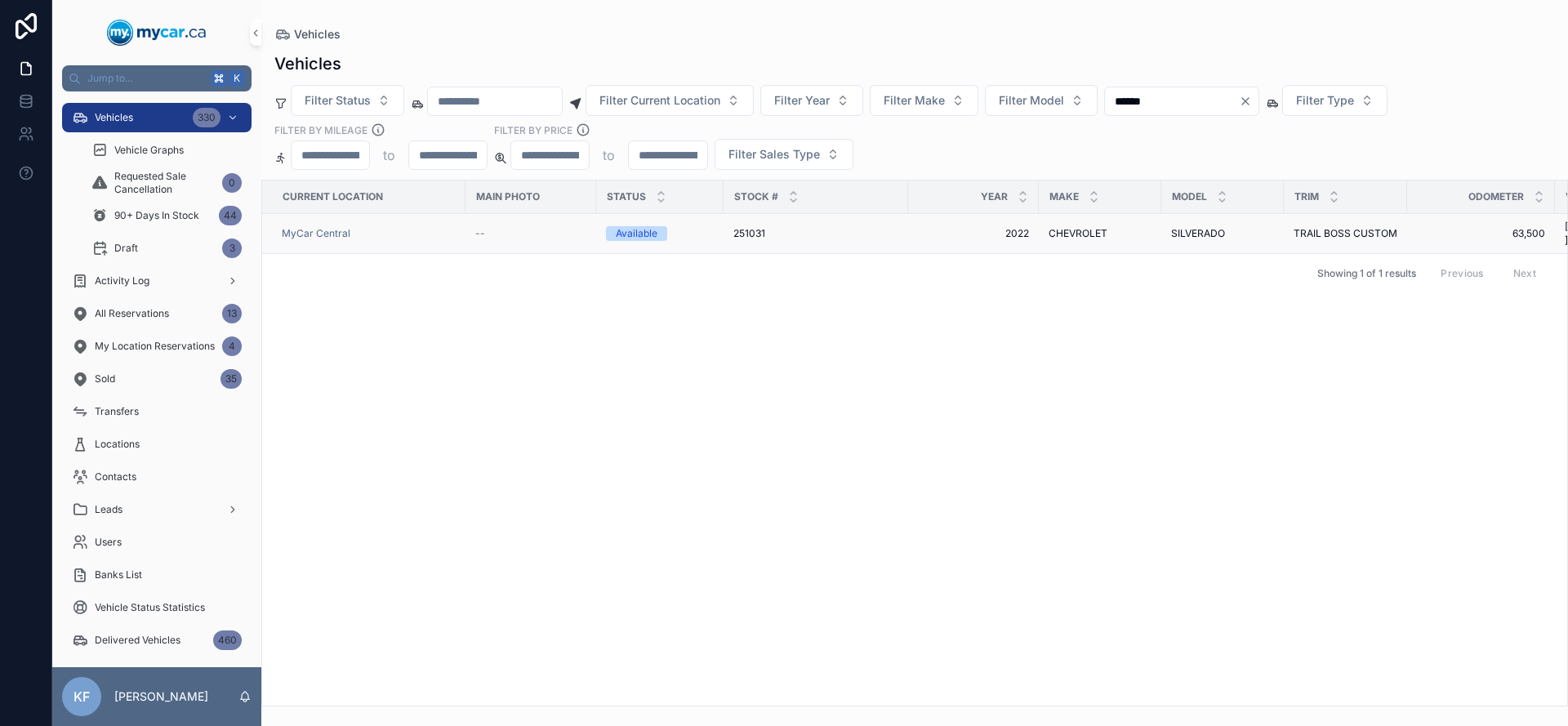
click at [633, 234] on div "Available" at bounding box center [636, 233] width 42 height 15
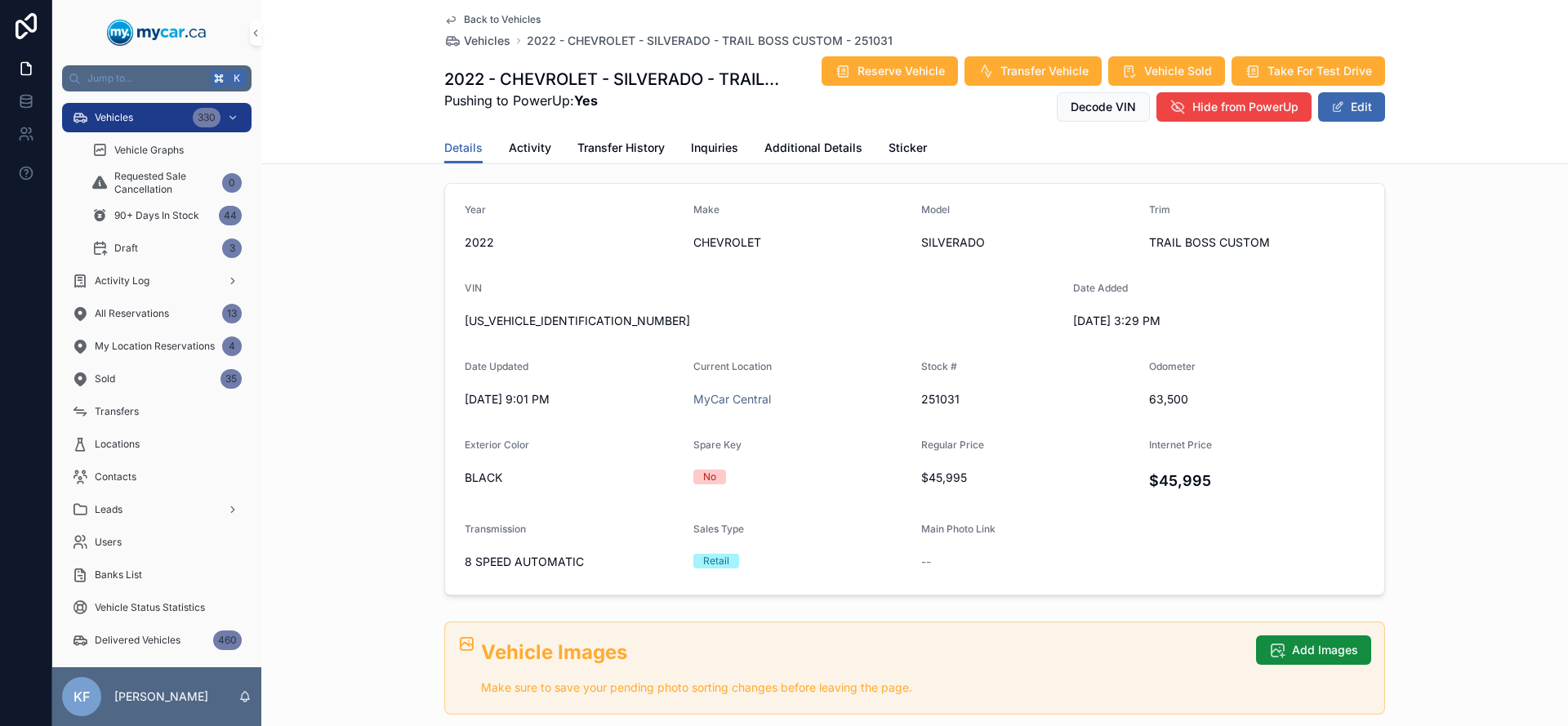
scroll to position [129, 0]
click at [136, 119] on div "Vehicles 330" at bounding box center [157, 117] width 170 height 26
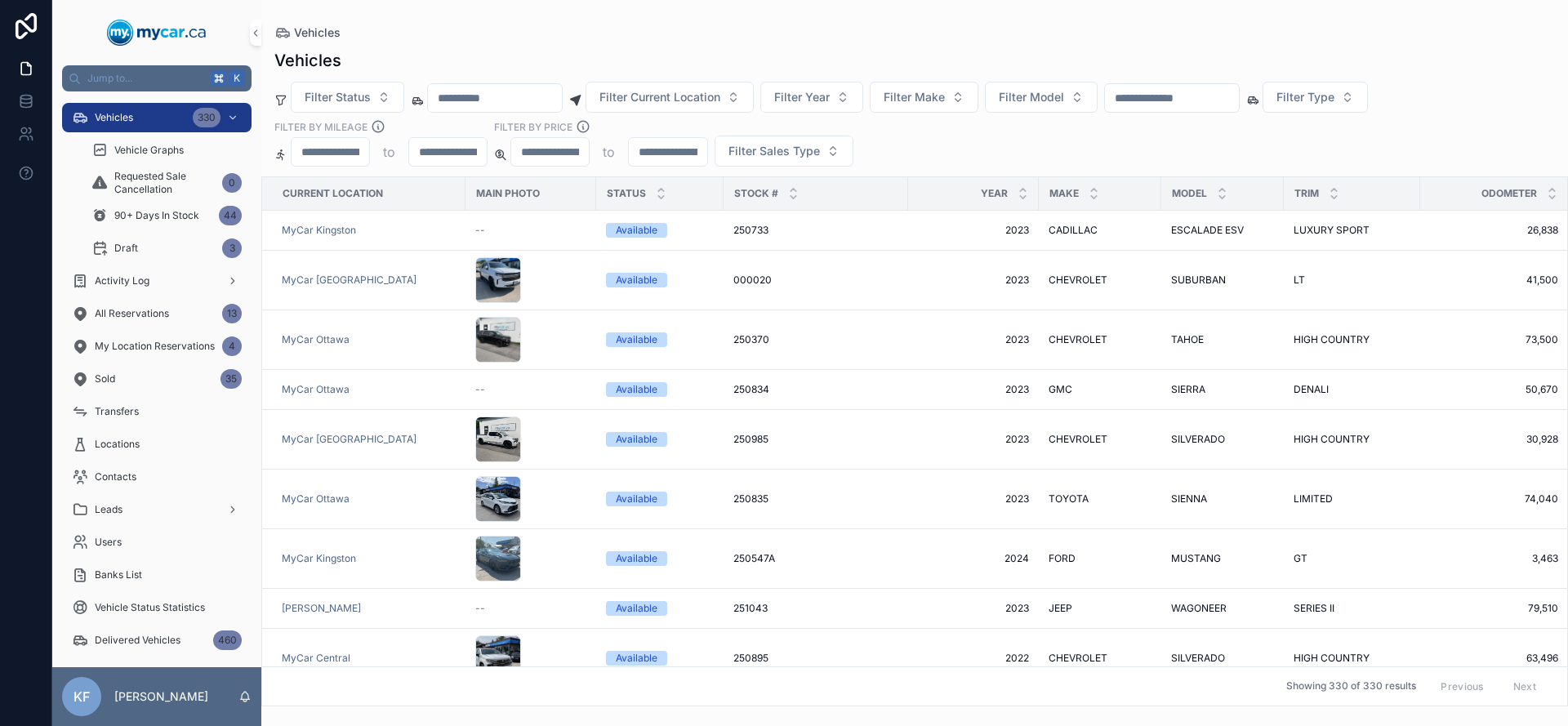
click at [1206, 101] on input "scrollable content" at bounding box center [1172, 99] width 134 height 23
type input "******"
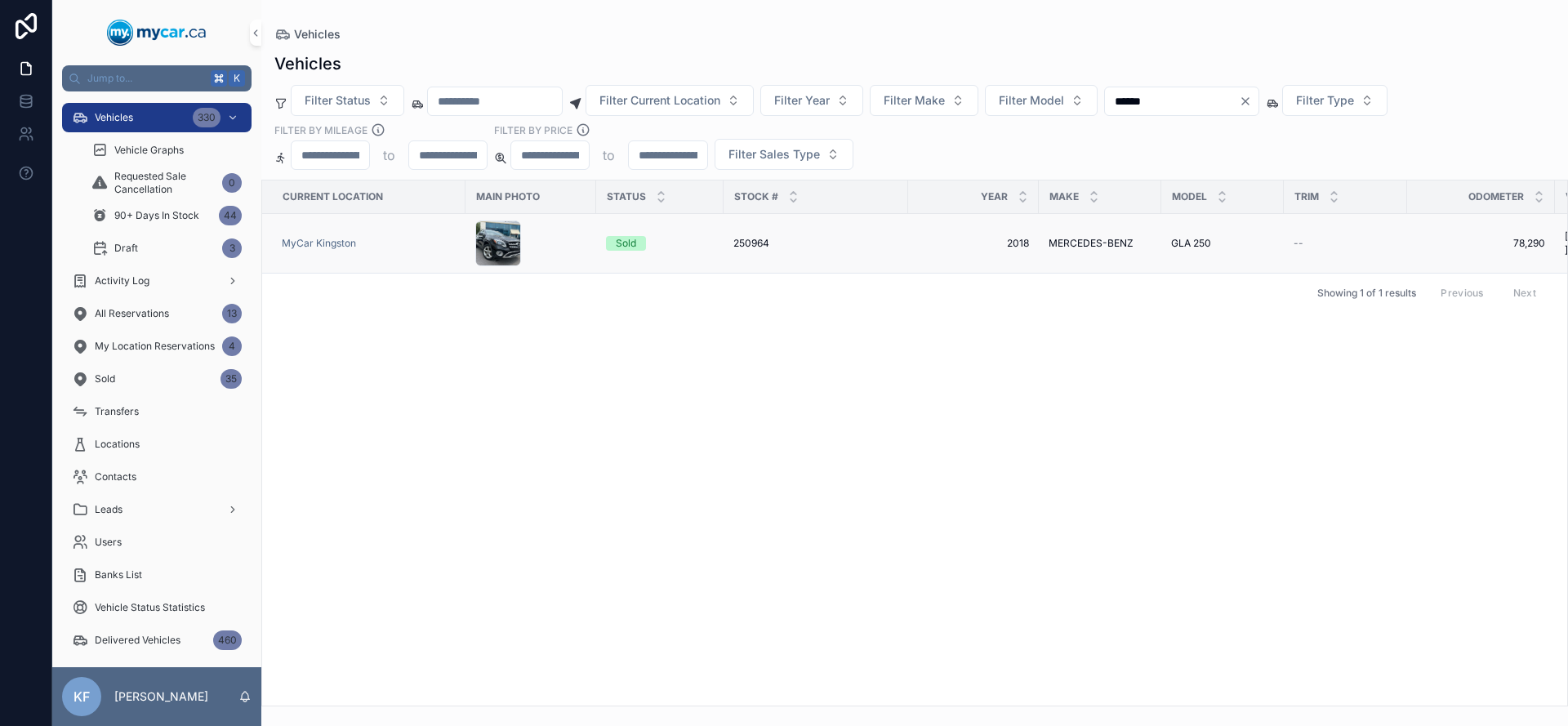
click at [623, 244] on div "Sold" at bounding box center [625, 243] width 20 height 15
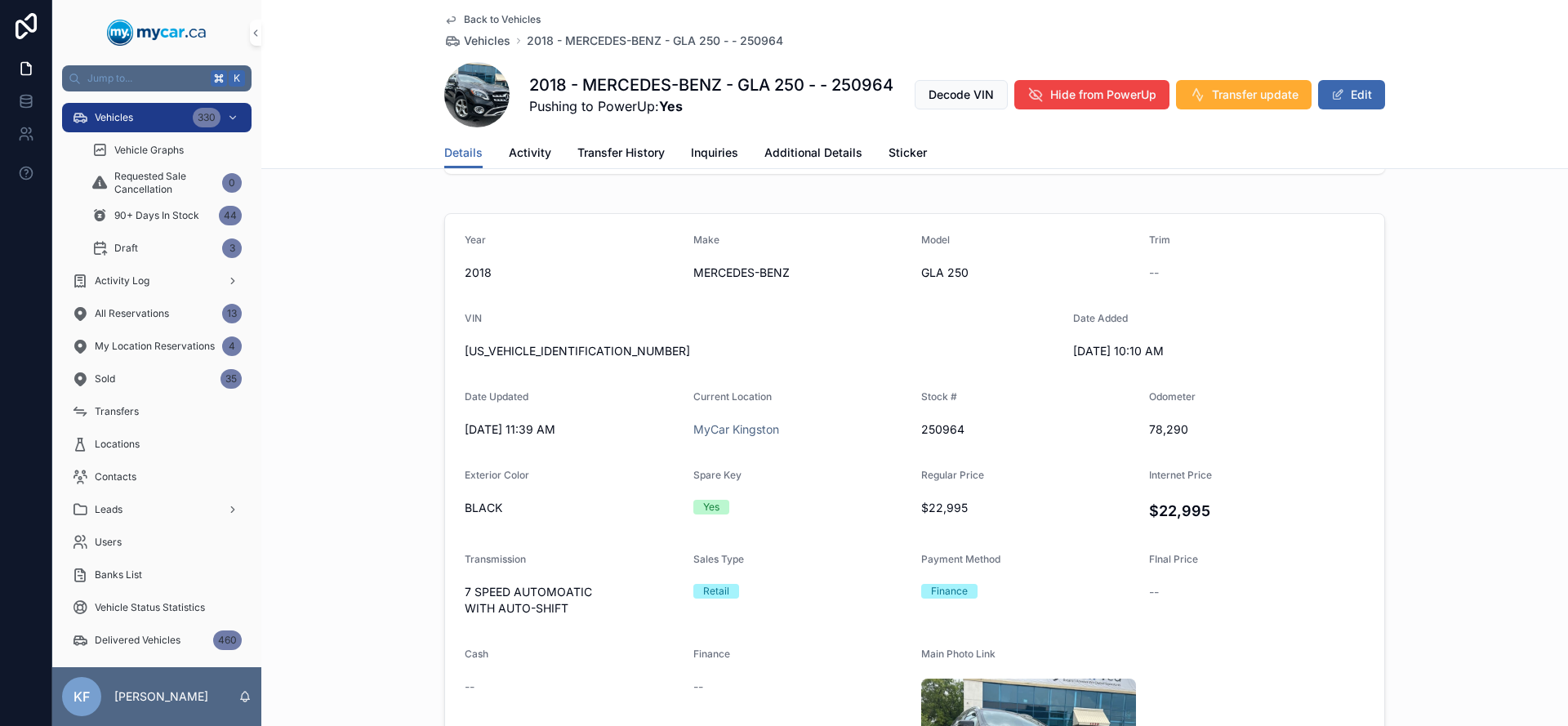
scroll to position [687, 0]
